Goal: Information Seeking & Learning: Learn about a topic

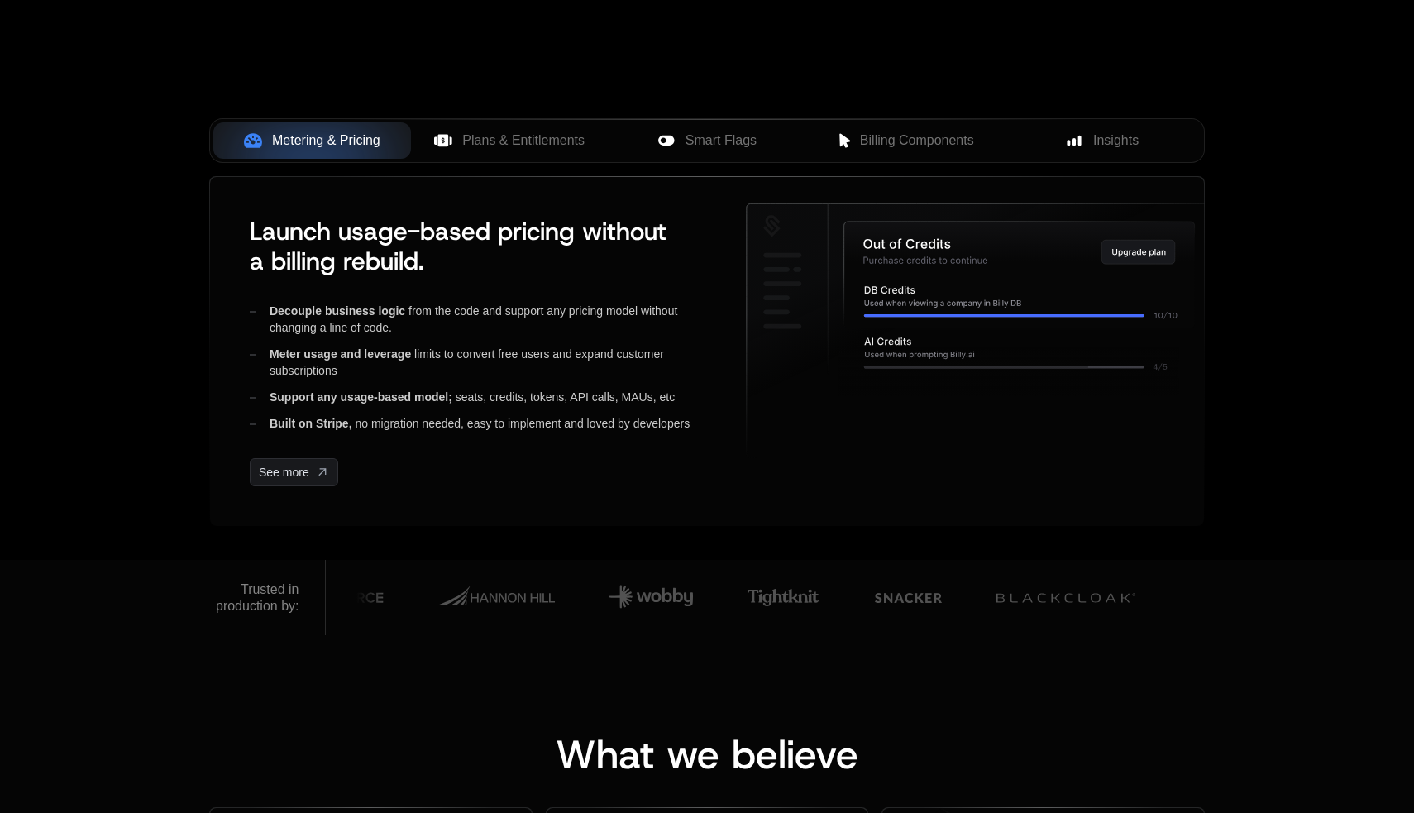
scroll to position [639, 0]
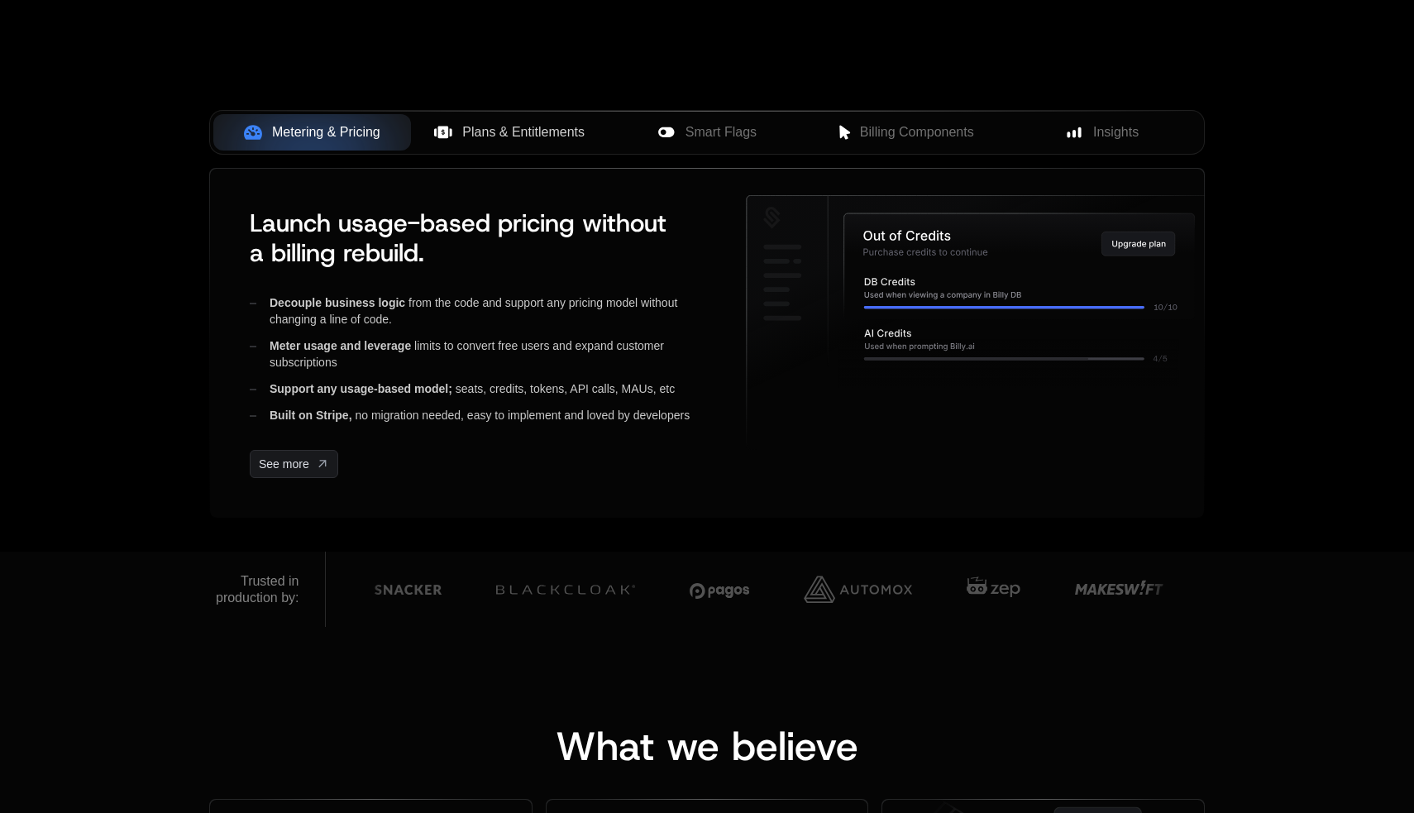
click at [524, 132] on span "Plans & Entitlements" at bounding box center [523, 132] width 122 height 20
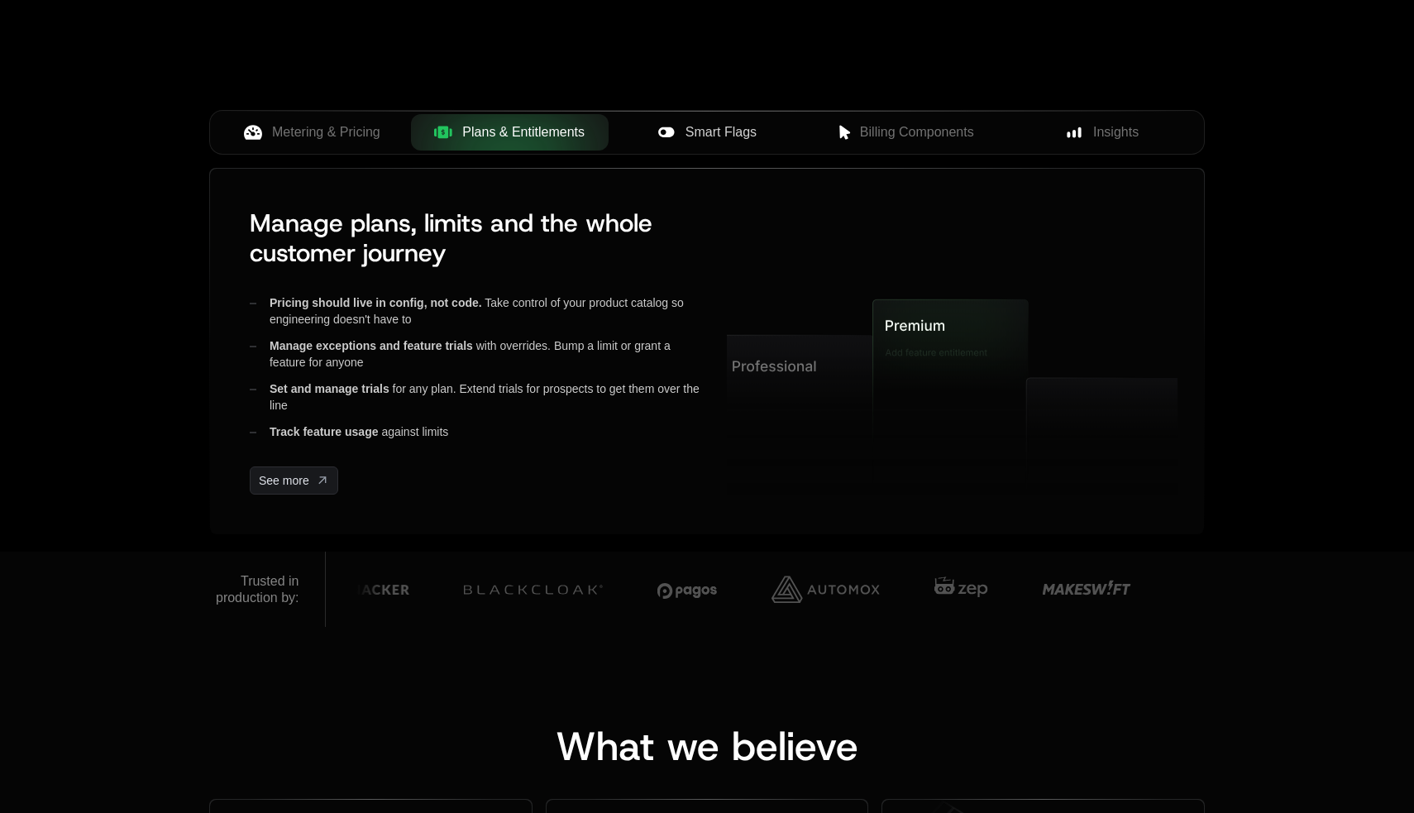
click at [680, 126] on div "Smart Flags" at bounding box center [707, 132] width 171 height 20
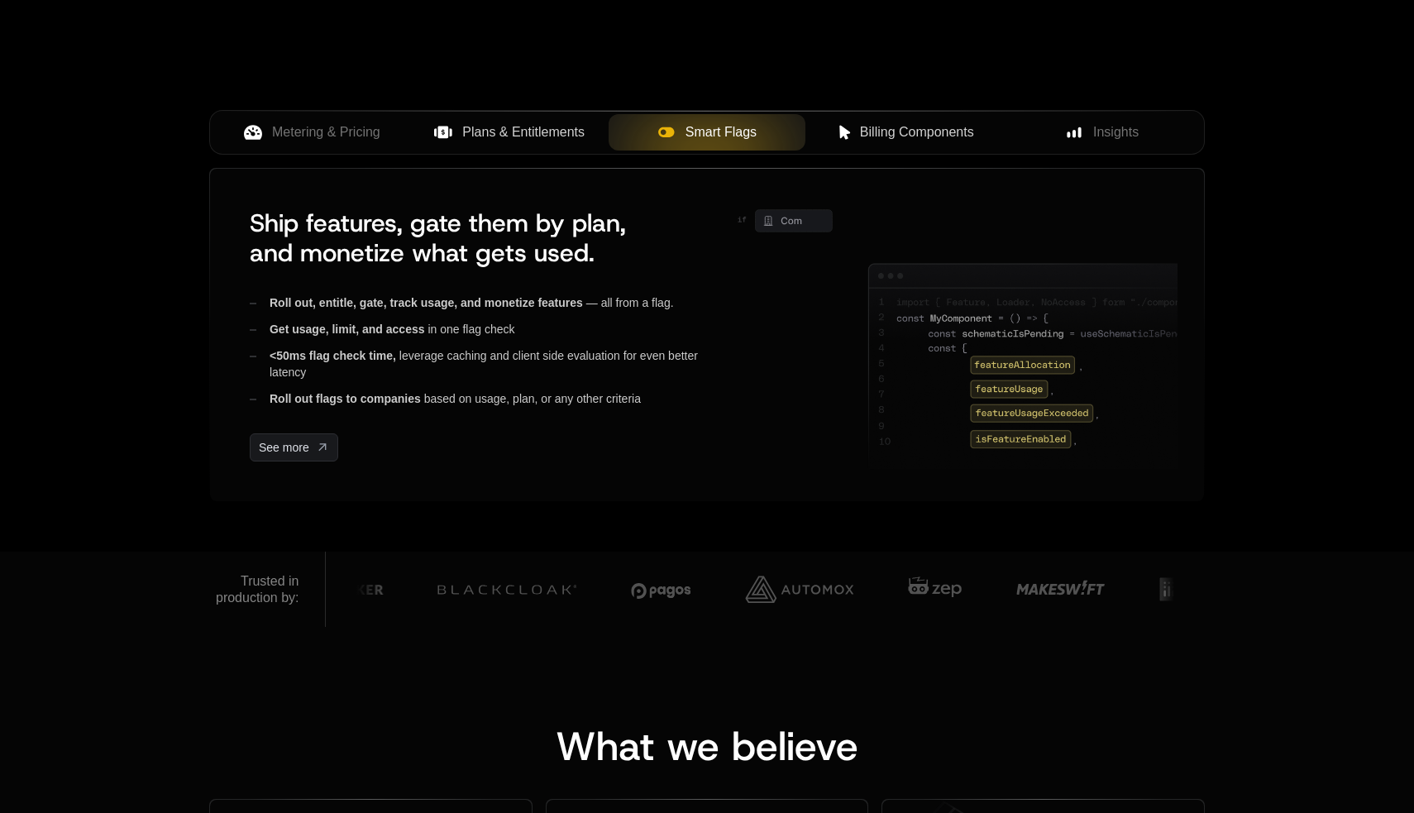
click at [898, 126] on span "Billing Components" at bounding box center [917, 132] width 114 height 20
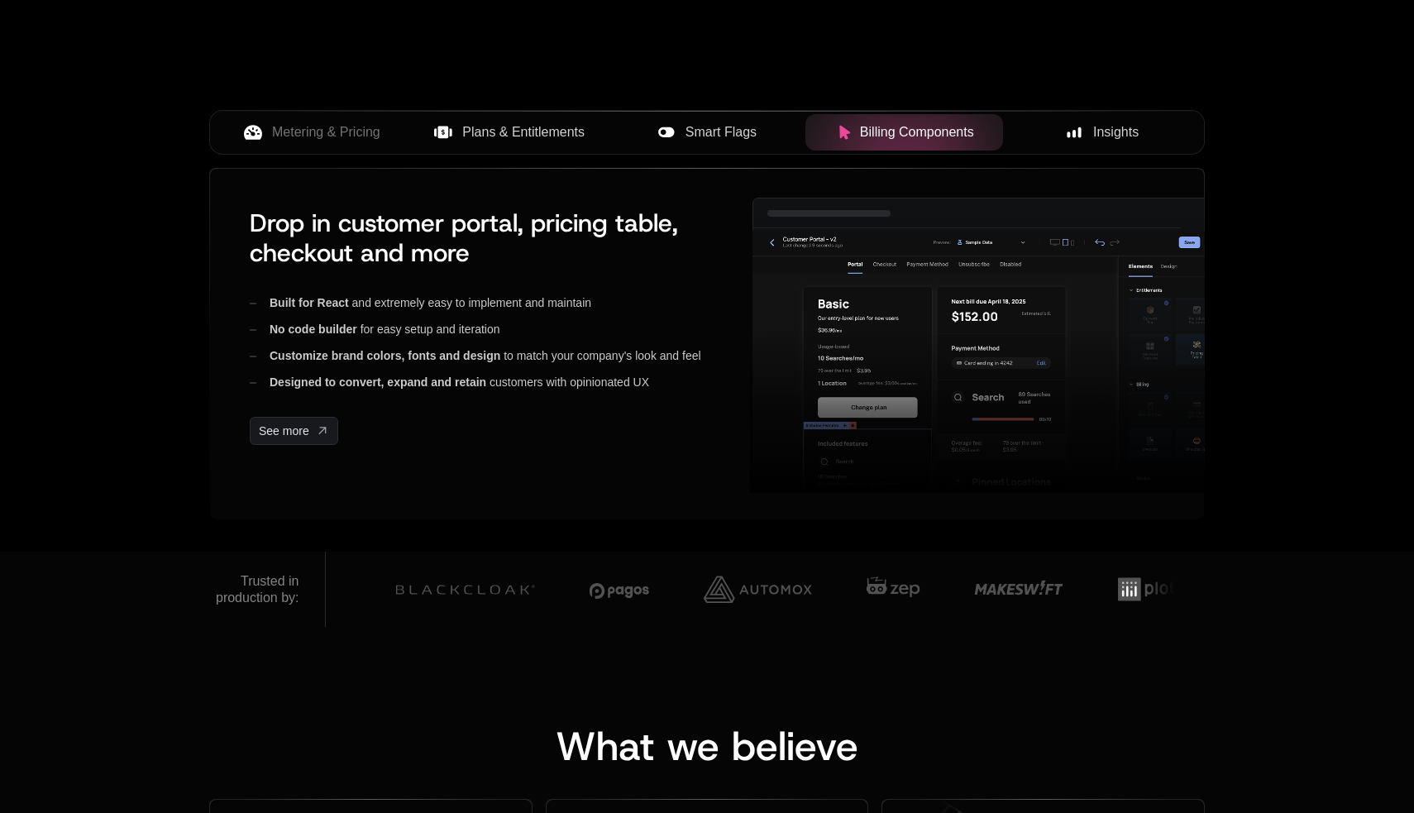
click at [1111, 130] on span "Insights" at bounding box center [1116, 132] width 45 height 20
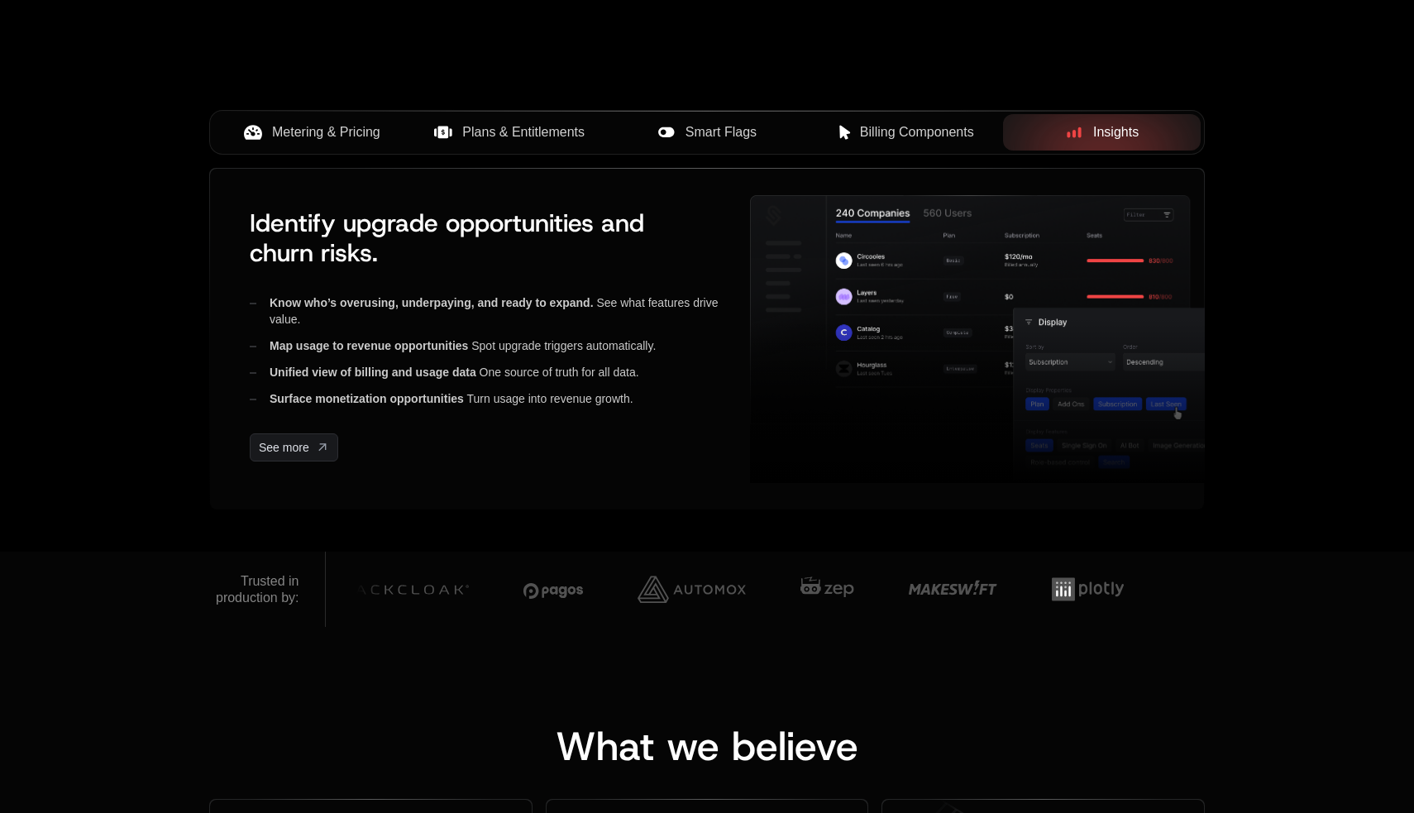
click at [342, 131] on span "Metering & Pricing" at bounding box center [326, 132] width 108 height 20
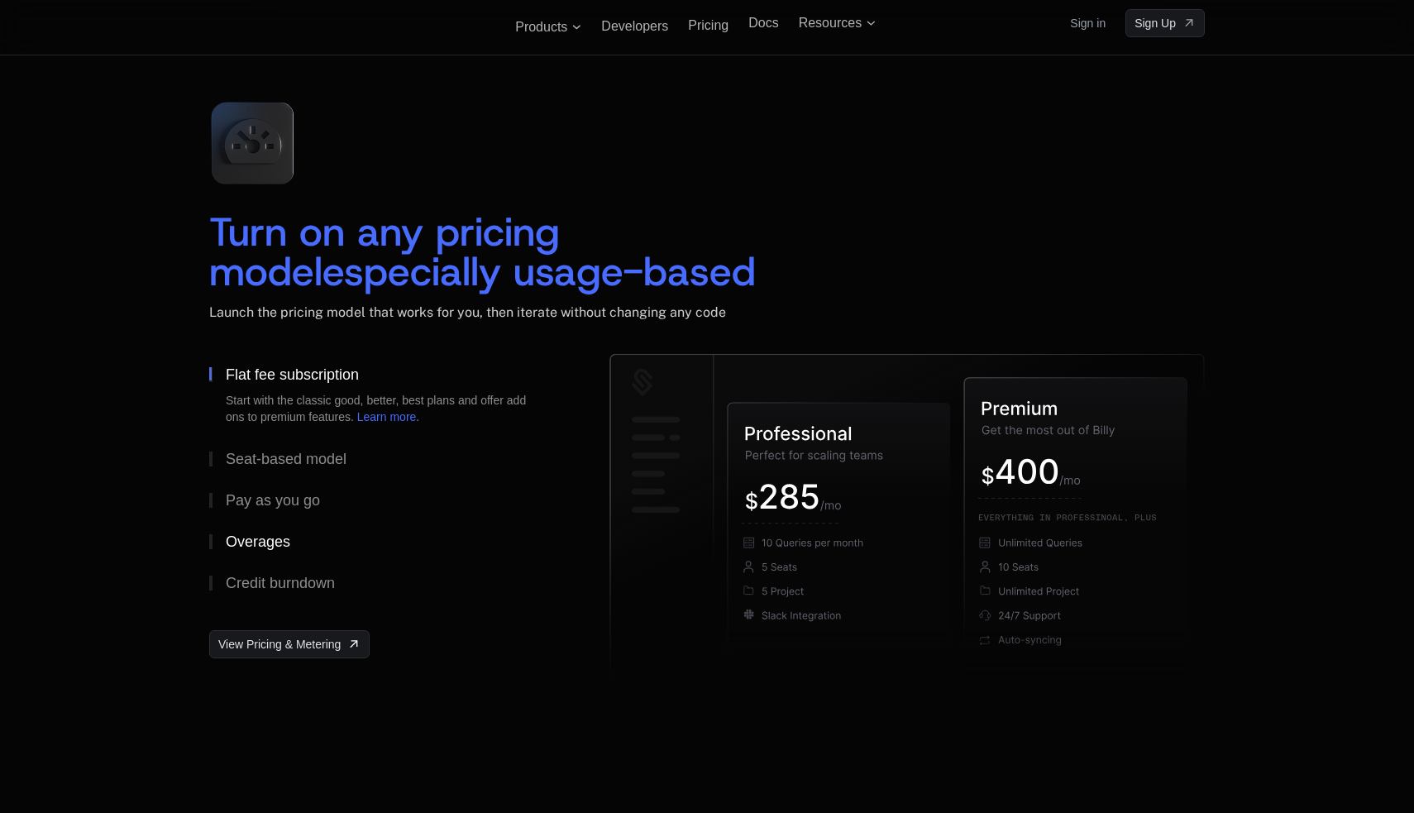
scroll to position [2332, 0]
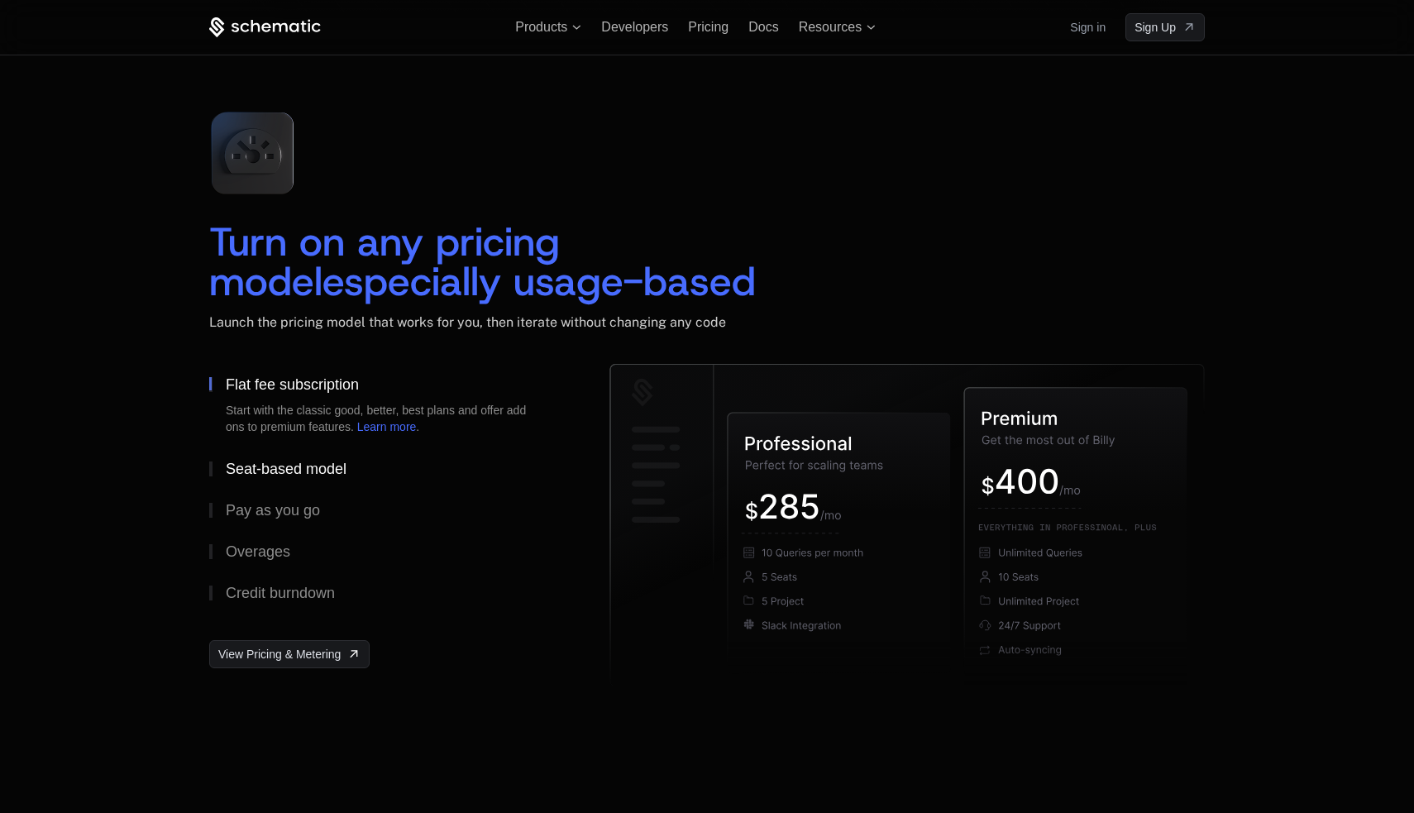
click at [276, 467] on div "Seat-based model" at bounding box center [286, 469] width 121 height 15
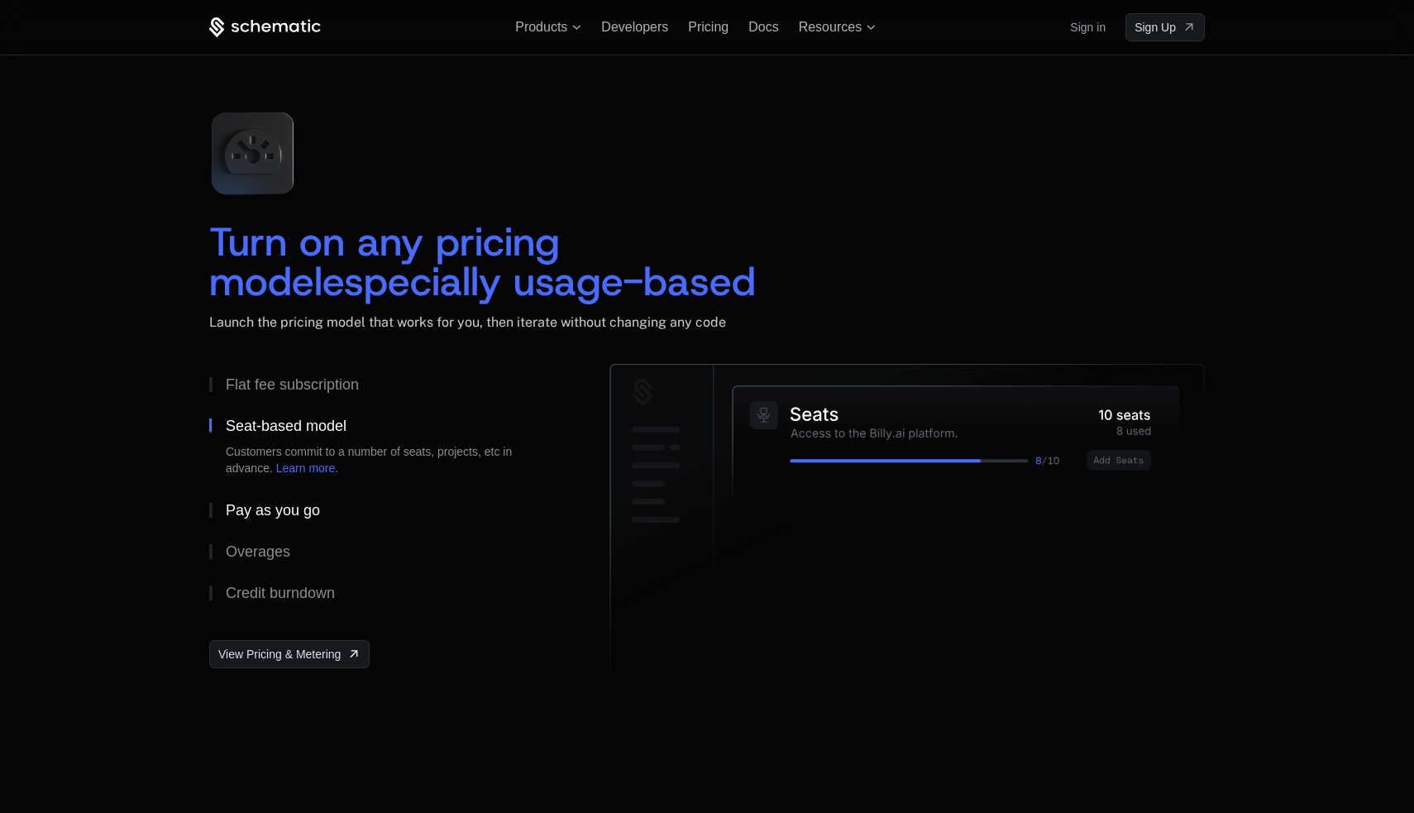
click at [275, 506] on div "Pay as you go" at bounding box center [273, 510] width 94 height 15
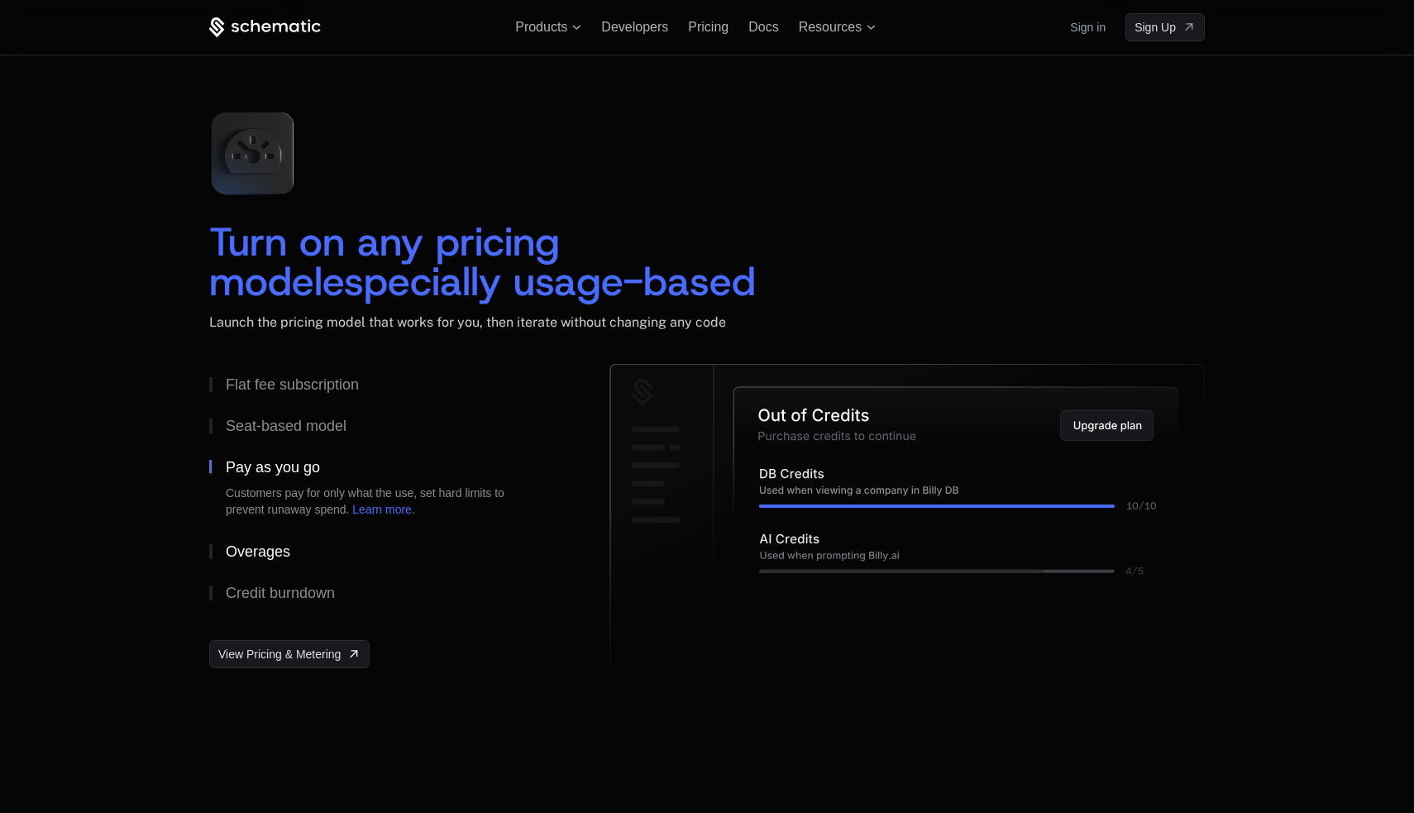
click at [266, 554] on div "Overages" at bounding box center [258, 551] width 65 height 15
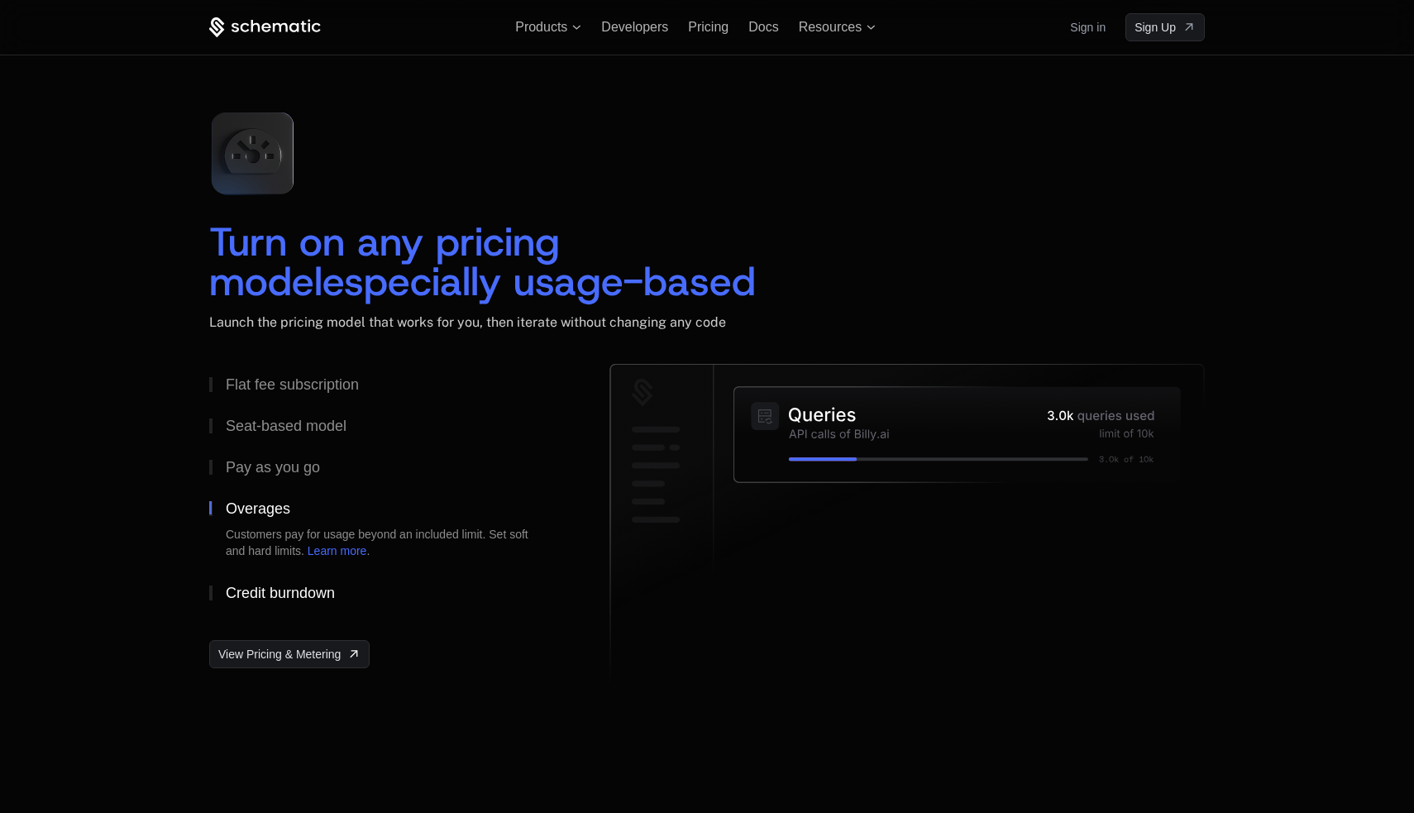
click at [275, 596] on div "Credit burndown" at bounding box center [280, 593] width 109 height 15
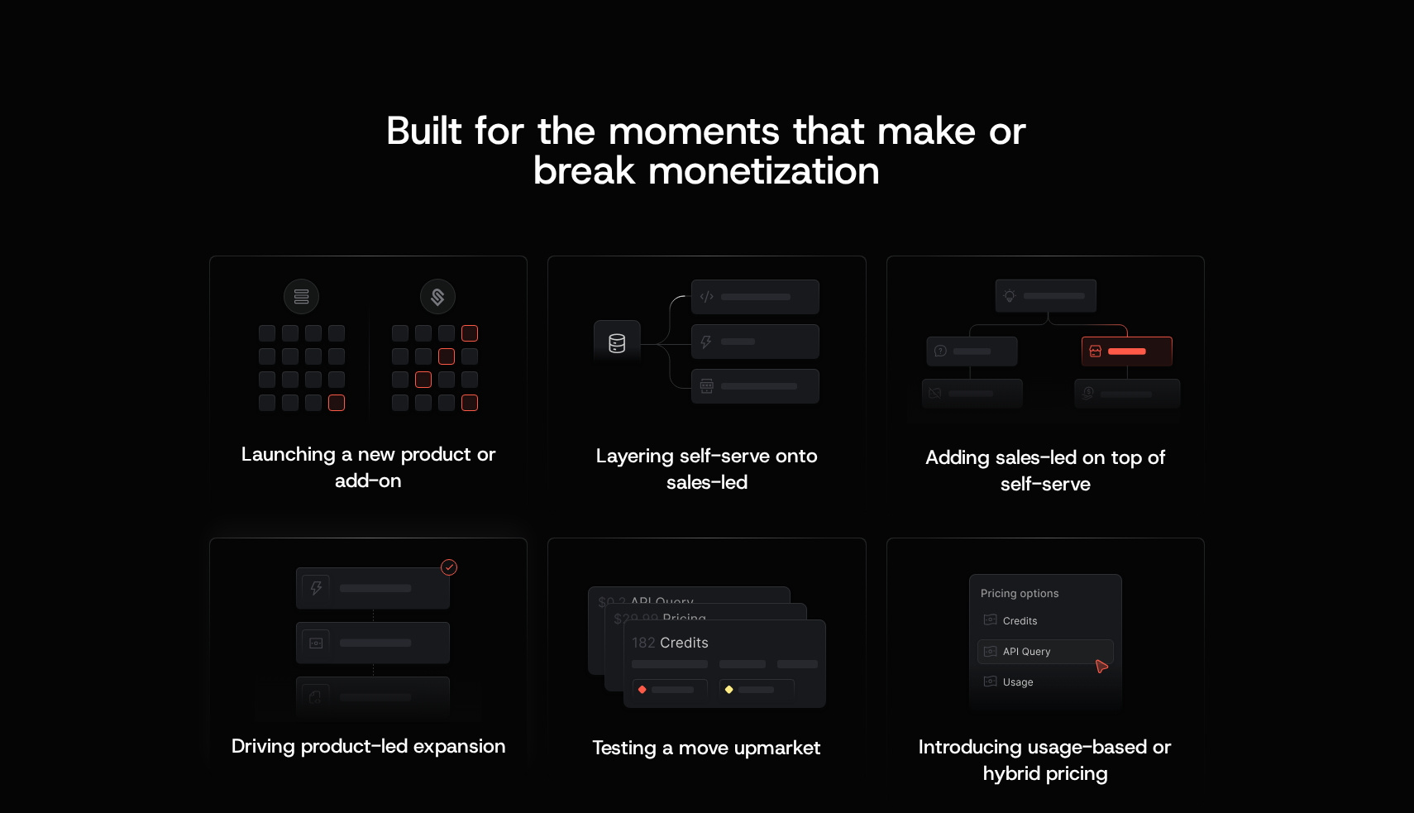
scroll to position [3060, 0]
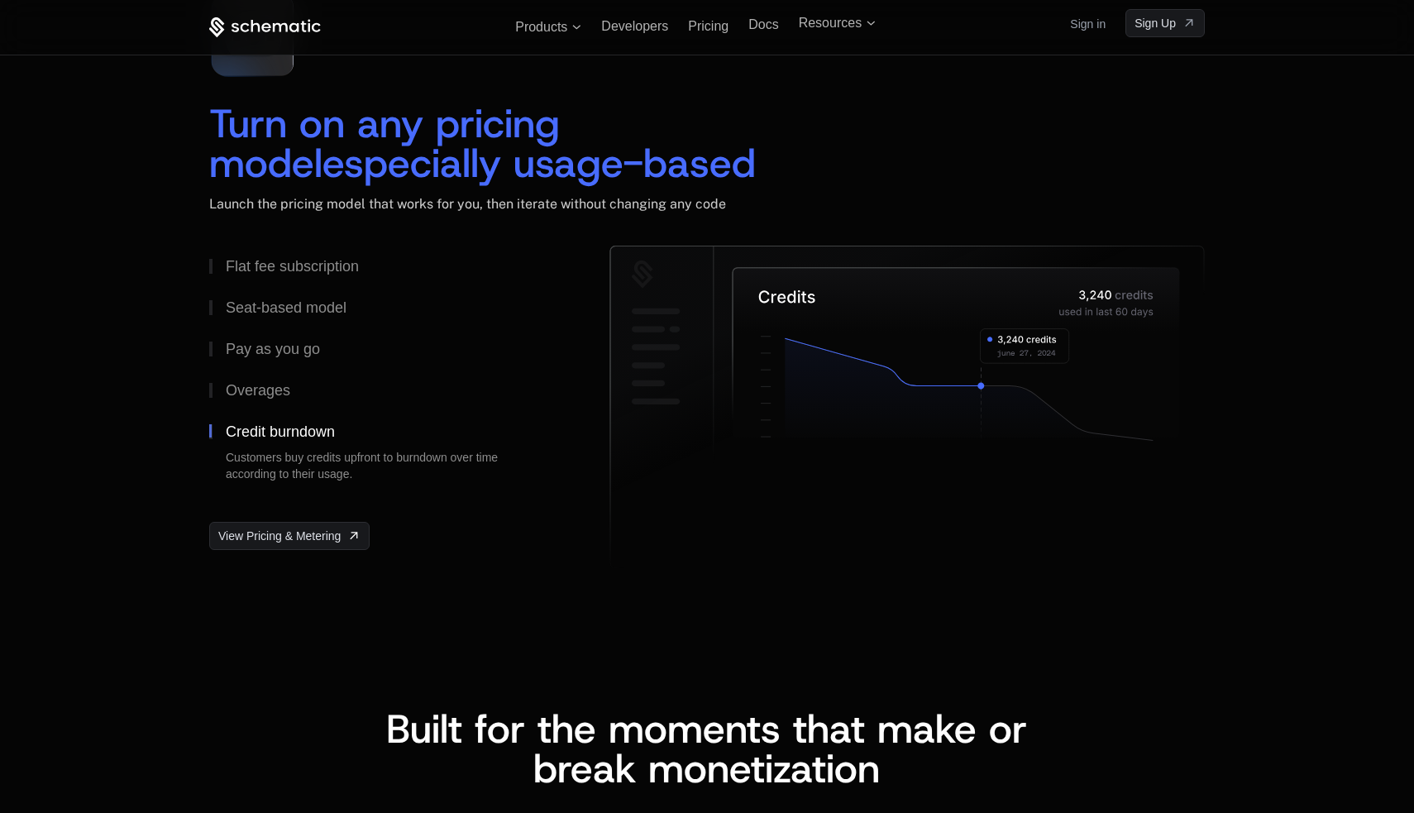
scroll to position [2449, 0]
click at [272, 265] on div "Flat fee subscription" at bounding box center [292, 267] width 133 height 15
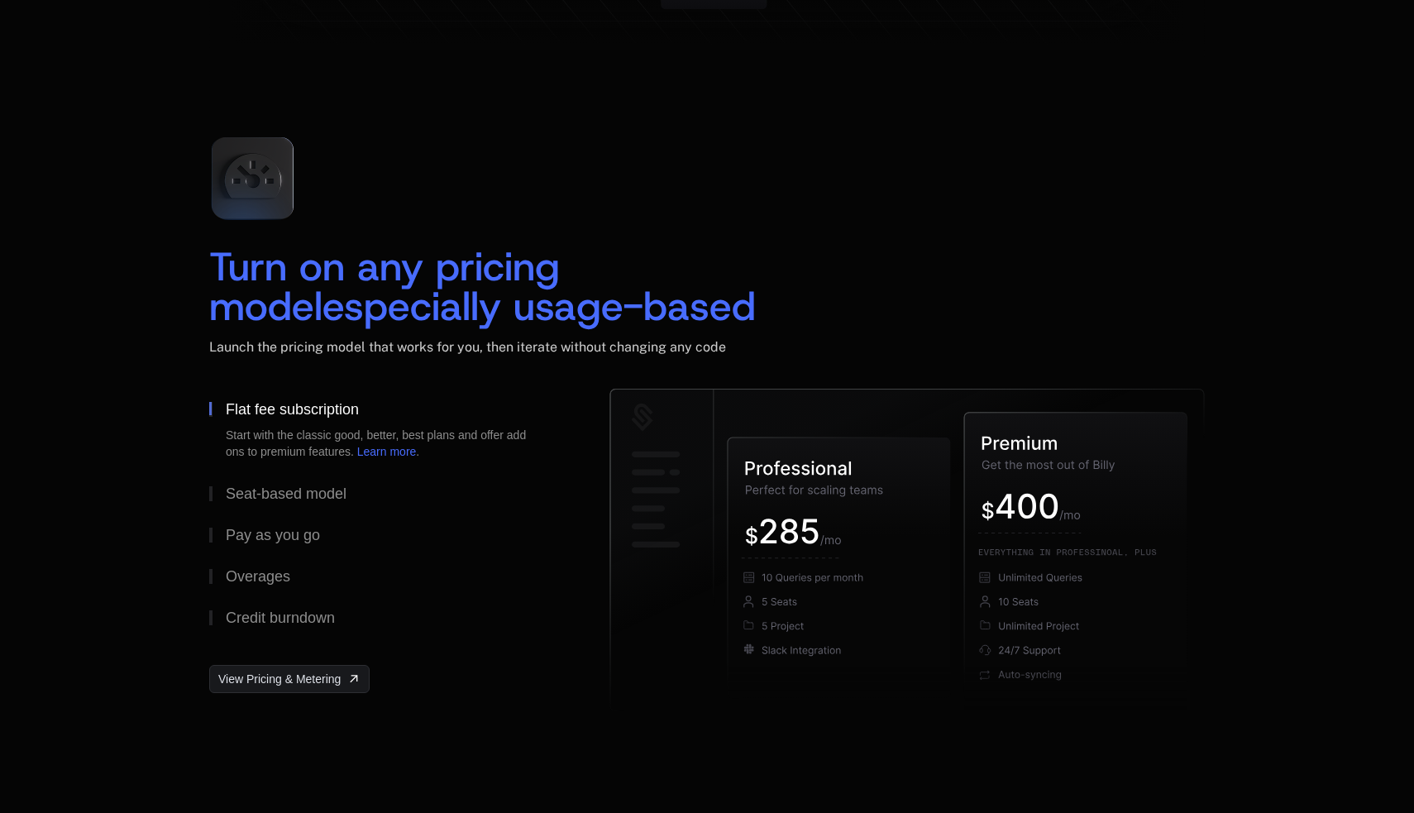
scroll to position [2315, 0]
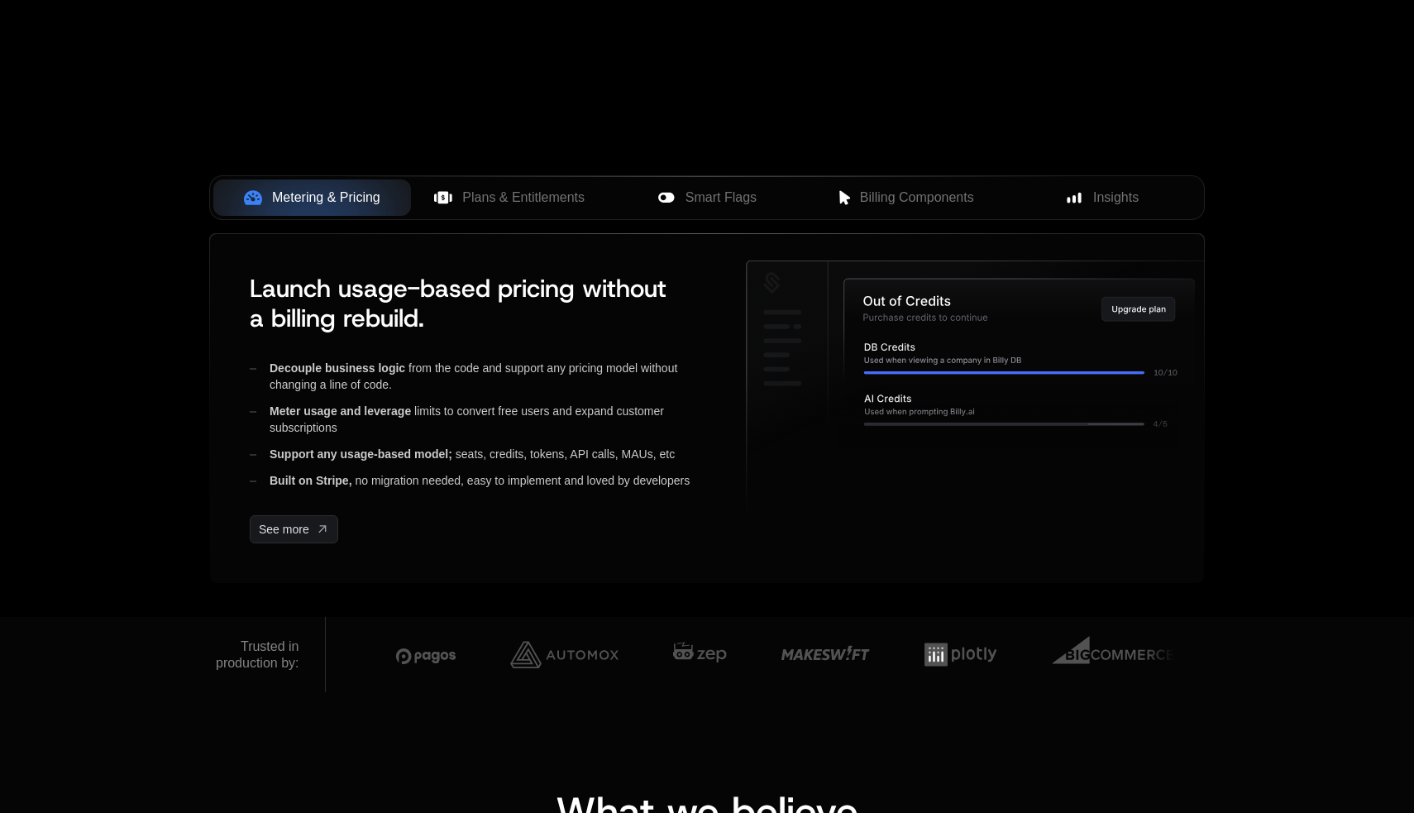
scroll to position [586, 0]
